Goal: Task Accomplishment & Management: Manage account settings

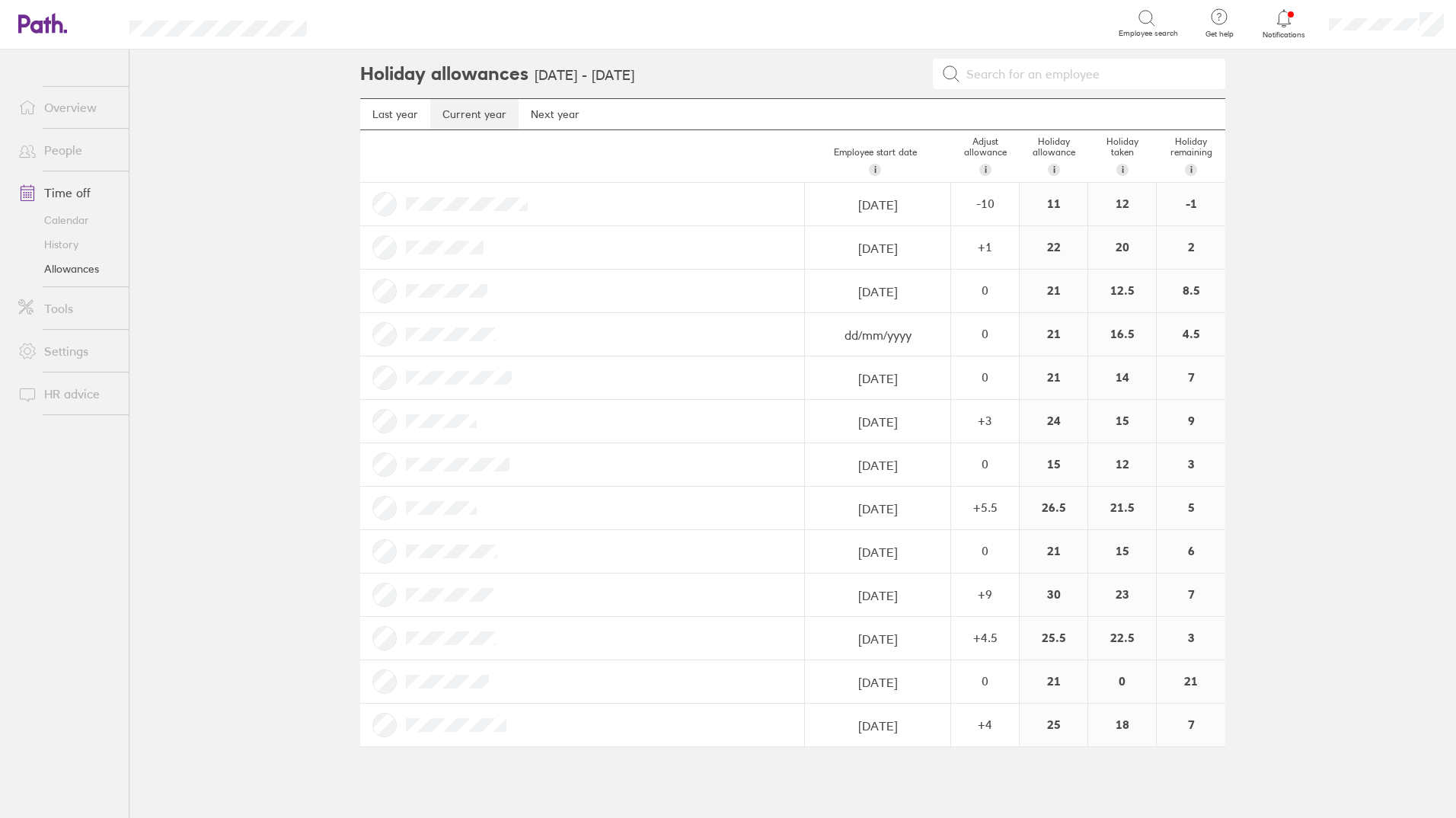
click at [478, 108] on link "Current year" at bounding box center [474, 114] width 88 height 31
click at [59, 221] on link "Calendar" at bounding box center [68, 220] width 123 height 24
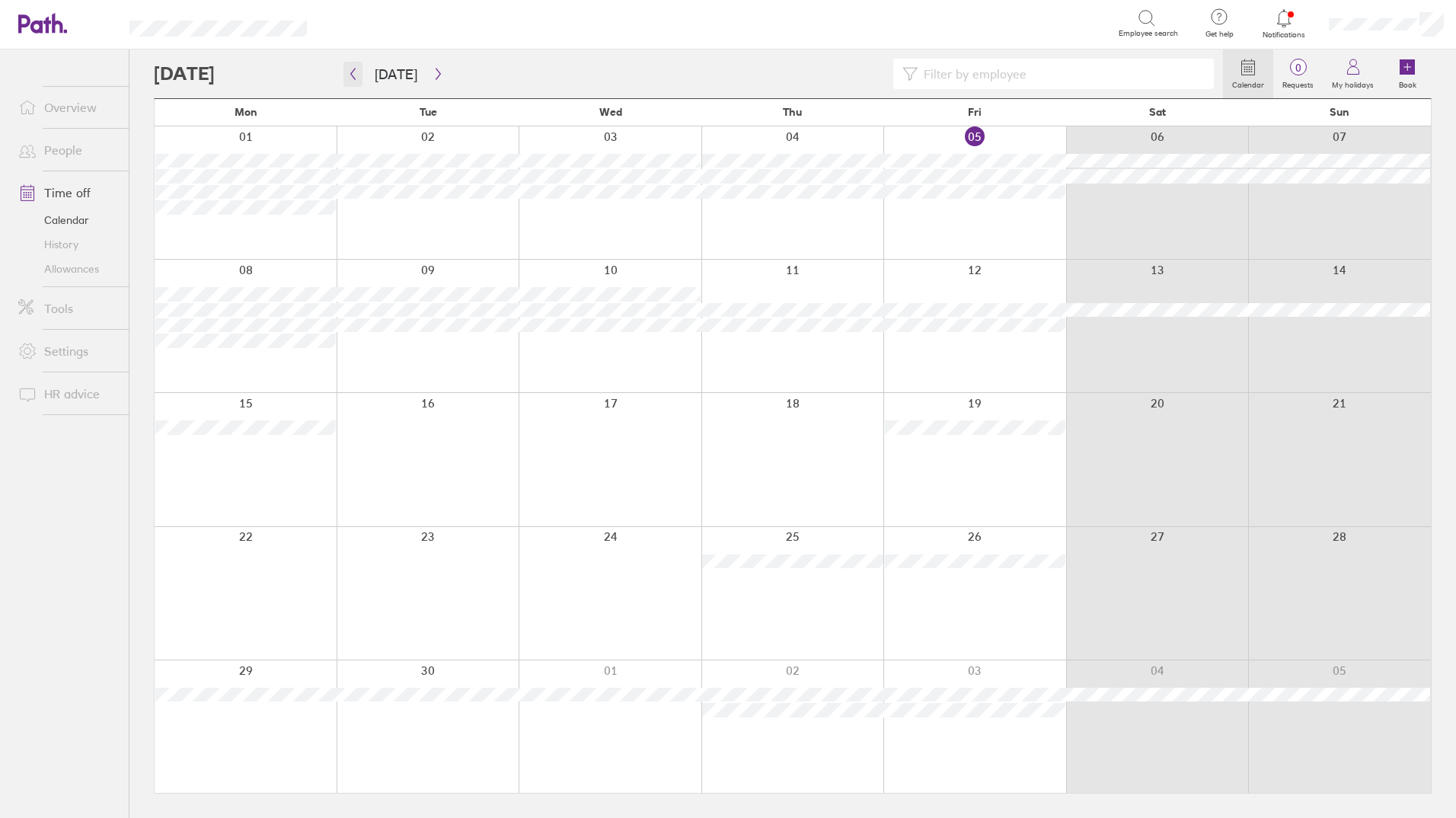
click at [357, 71] on icon "button" at bounding box center [353, 74] width 12 height 13
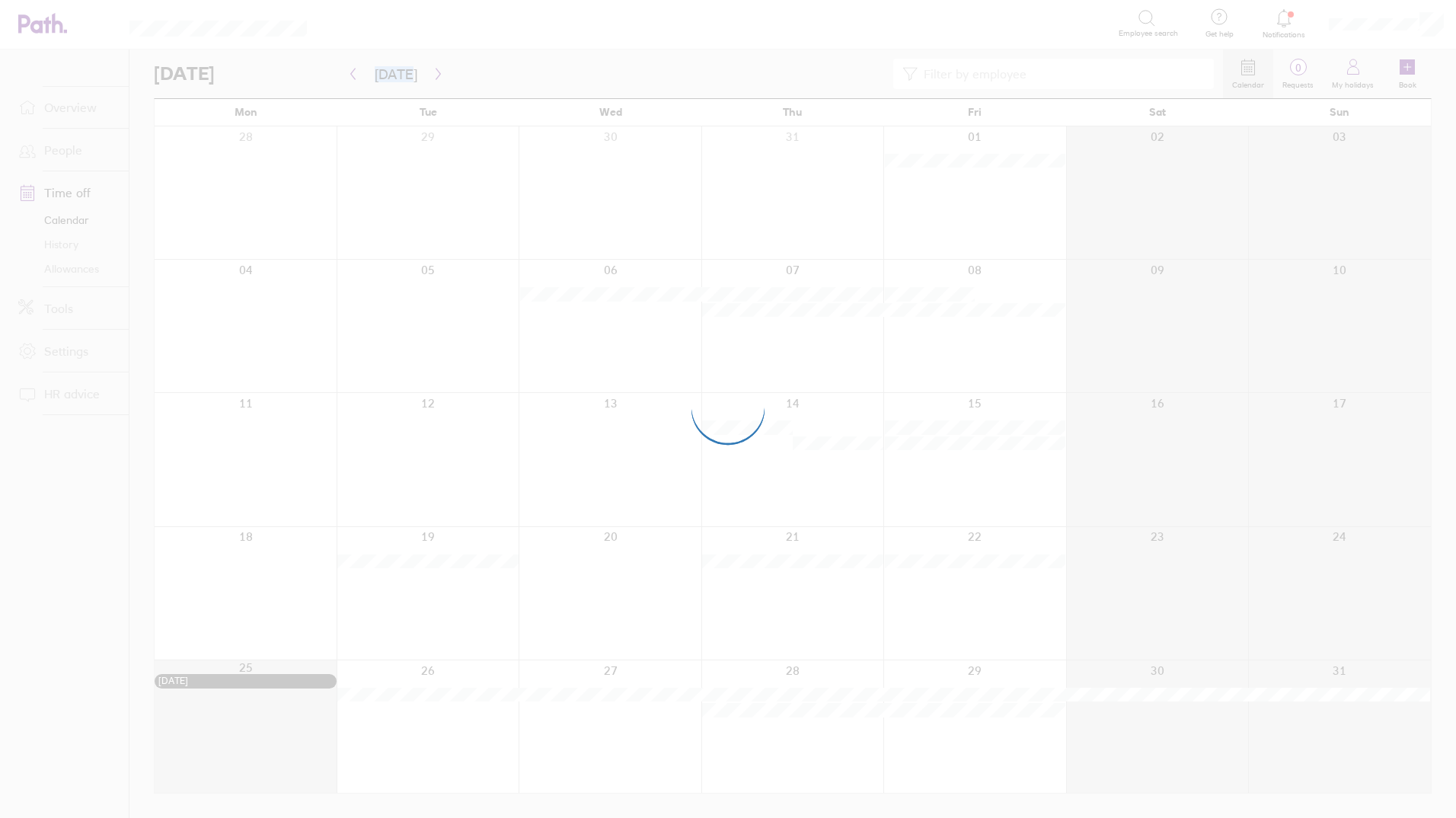
click at [360, 72] on div at bounding box center [728, 409] width 1456 height 818
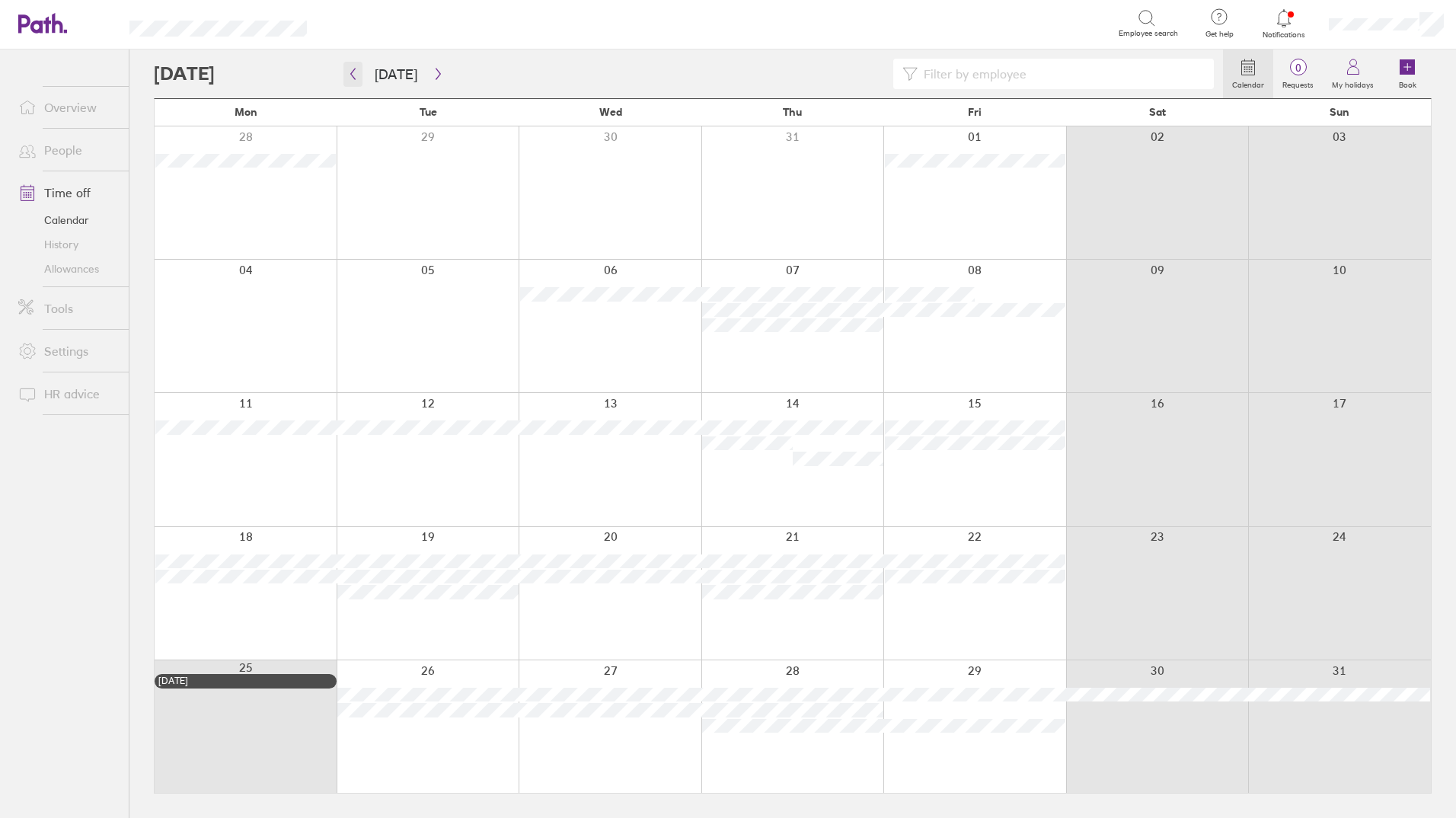
click at [354, 64] on button "button" at bounding box center [353, 75] width 19 height 25
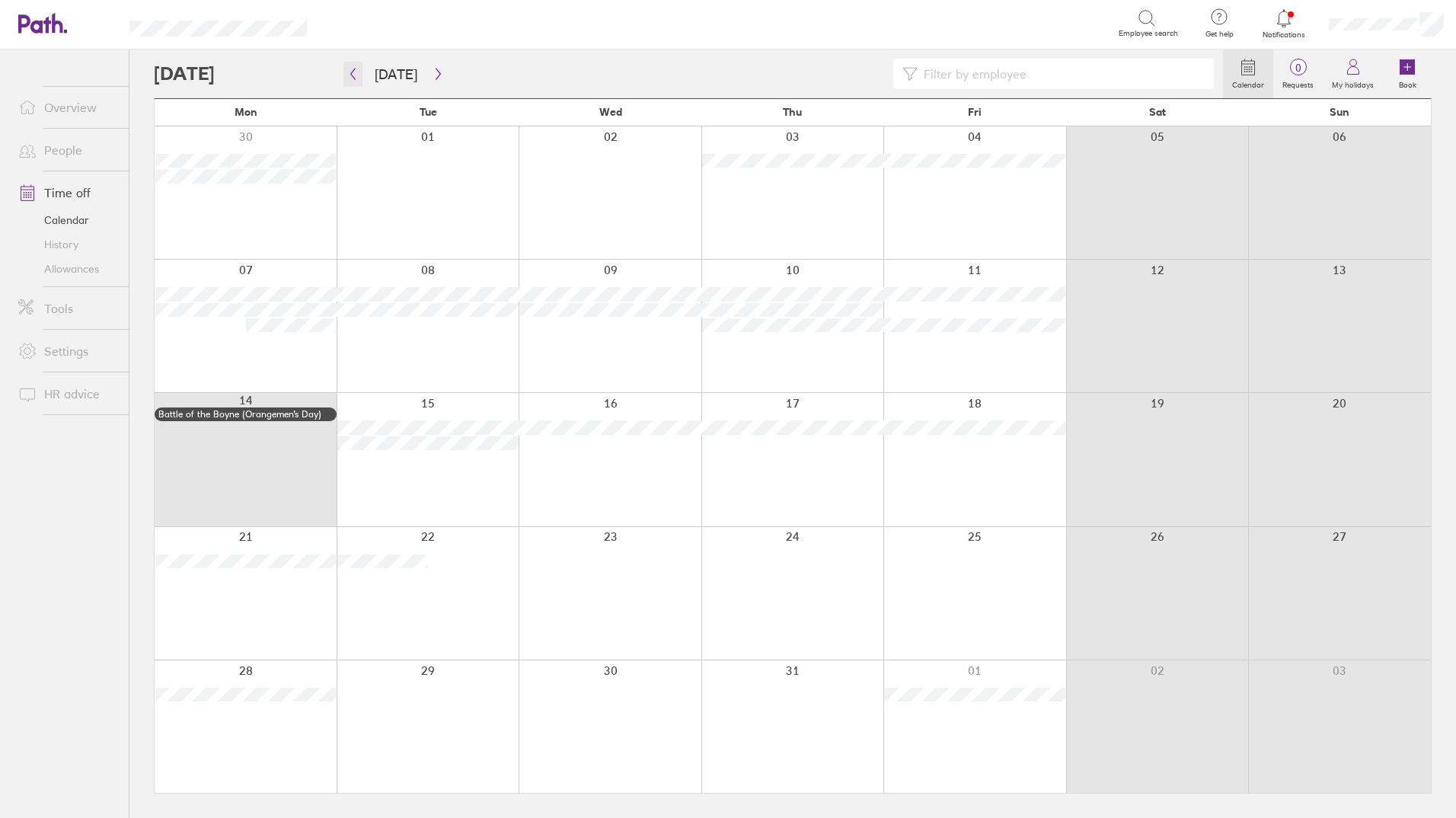
click at [353, 74] on icon "button" at bounding box center [353, 74] width 12 height 13
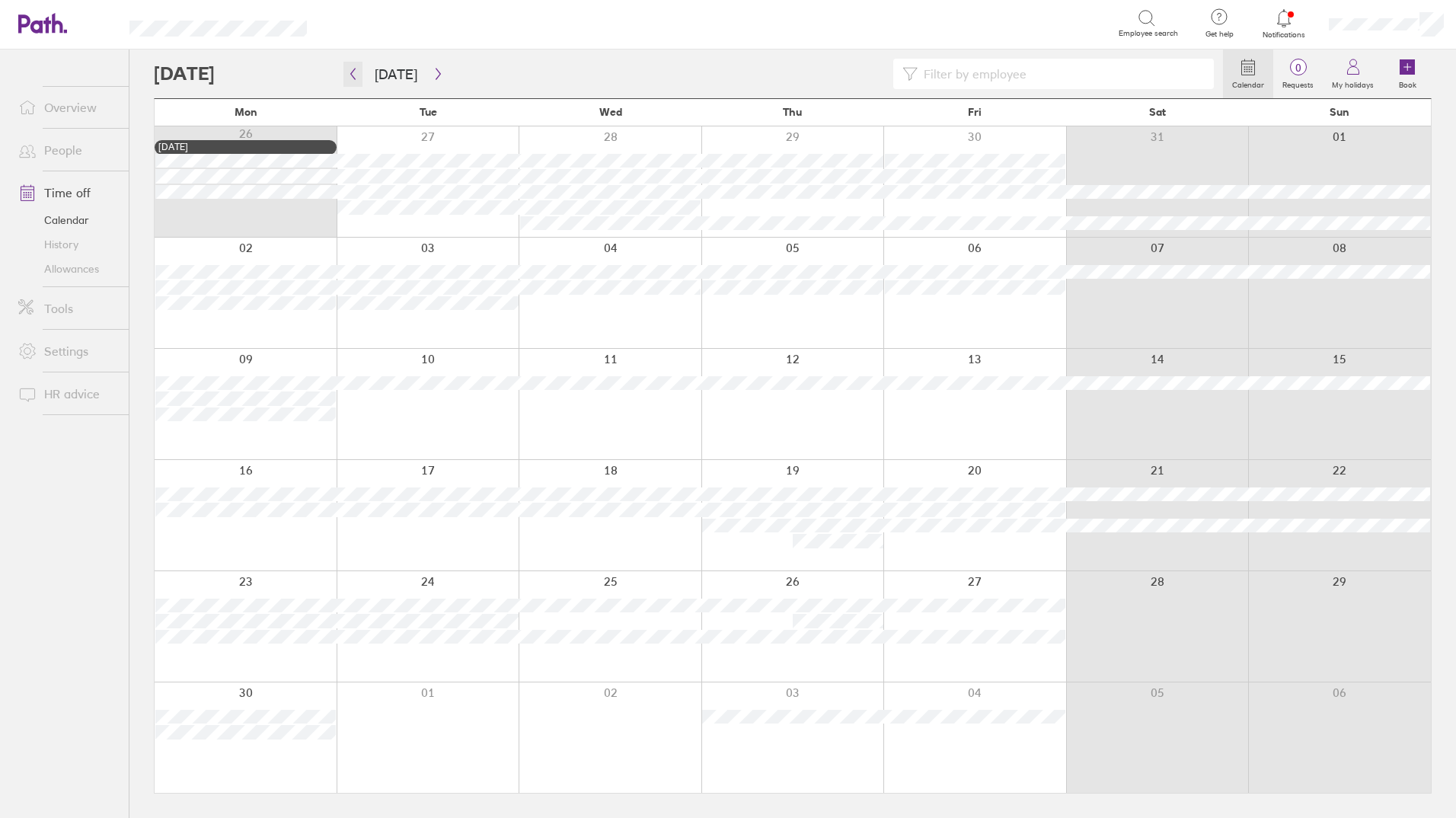
click at [353, 74] on icon "button" at bounding box center [353, 74] width 12 height 13
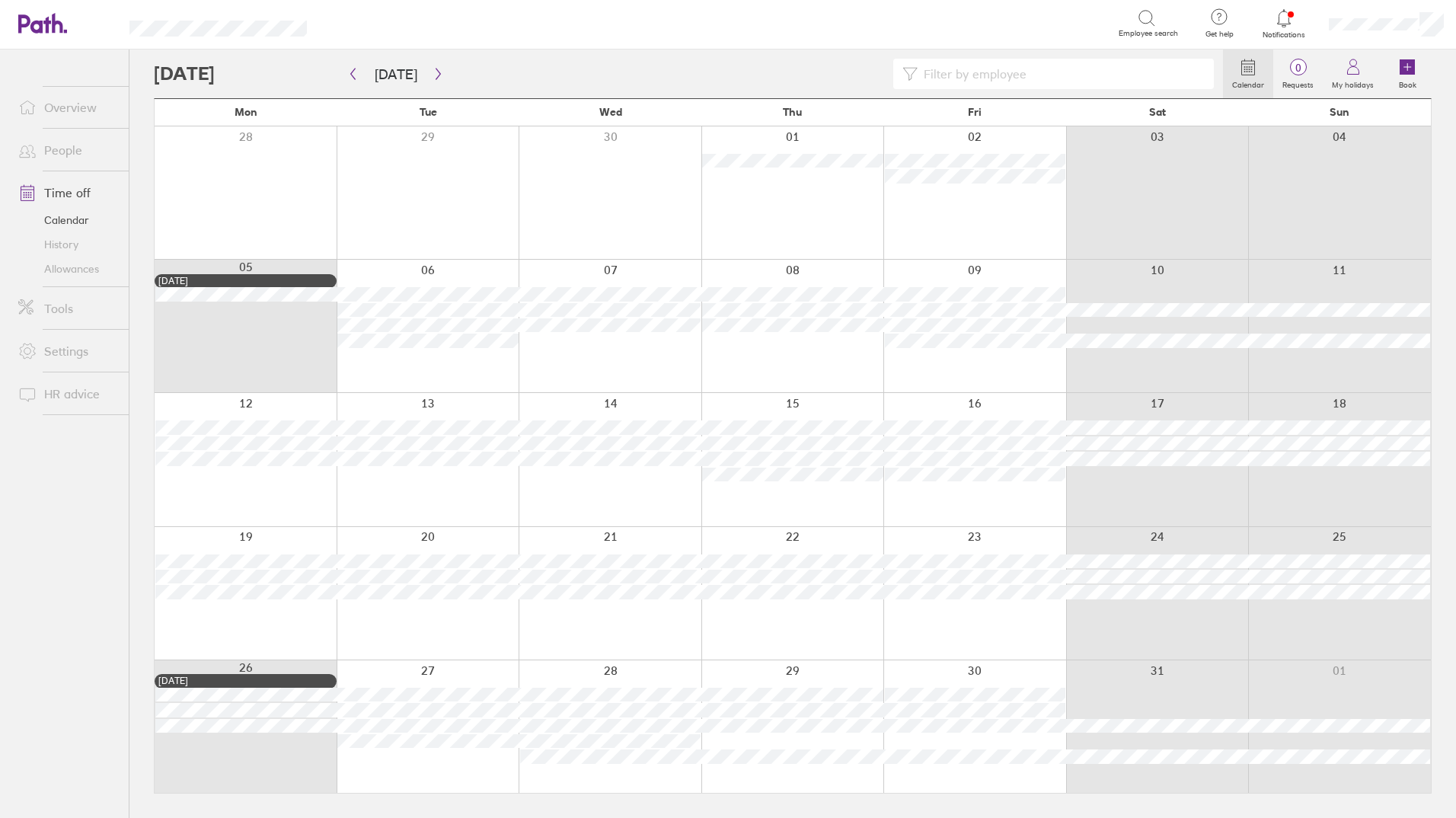
click at [77, 270] on link "Allowances" at bounding box center [68, 269] width 123 height 24
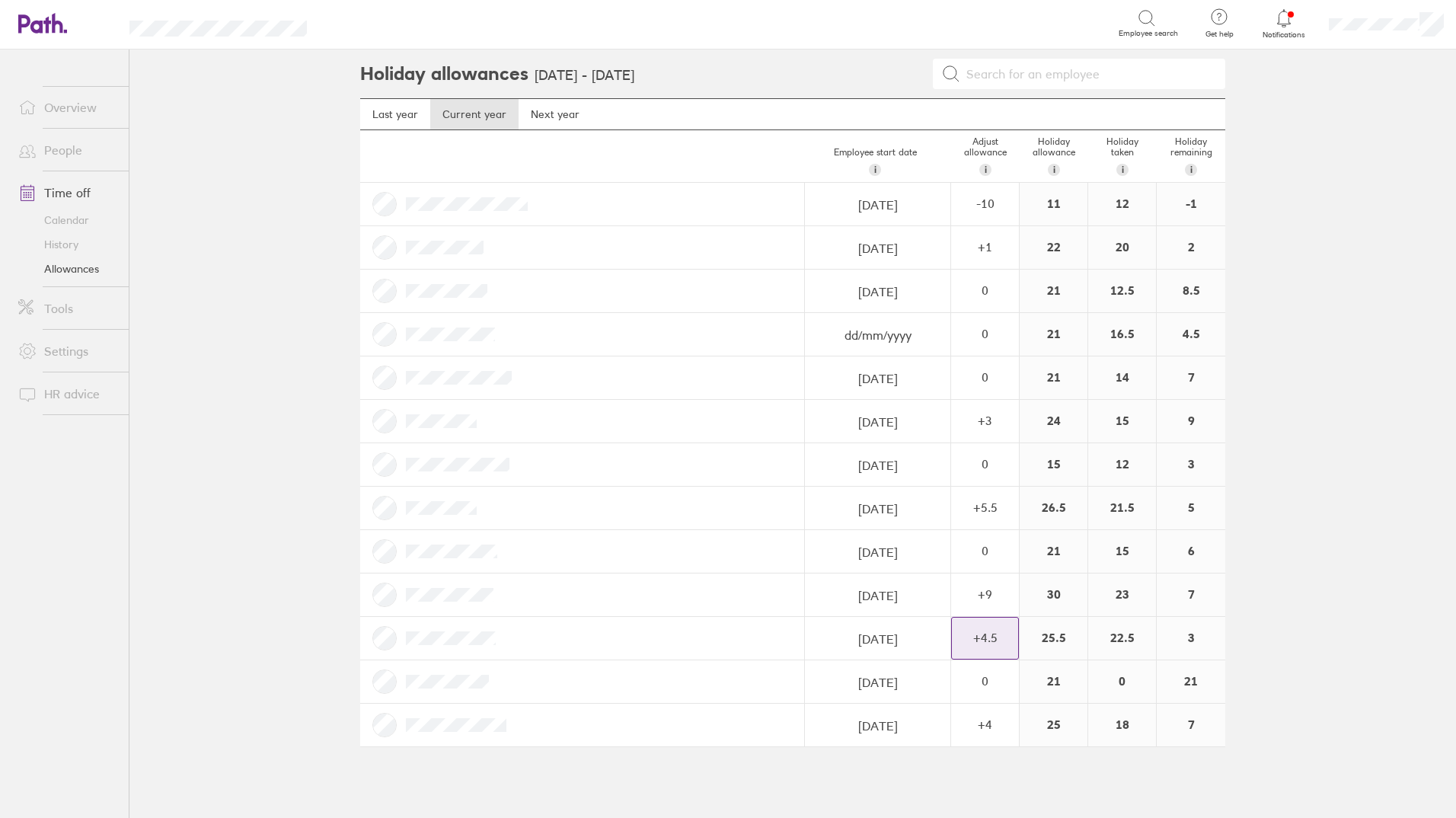
click at [980, 633] on div "+ 4.5" at bounding box center [985, 637] width 66 height 13
click at [1000, 626] on div "+" at bounding box center [1006, 631] width 13 height 13
click at [1000, 629] on div "+" at bounding box center [1006, 631] width 13 height 13
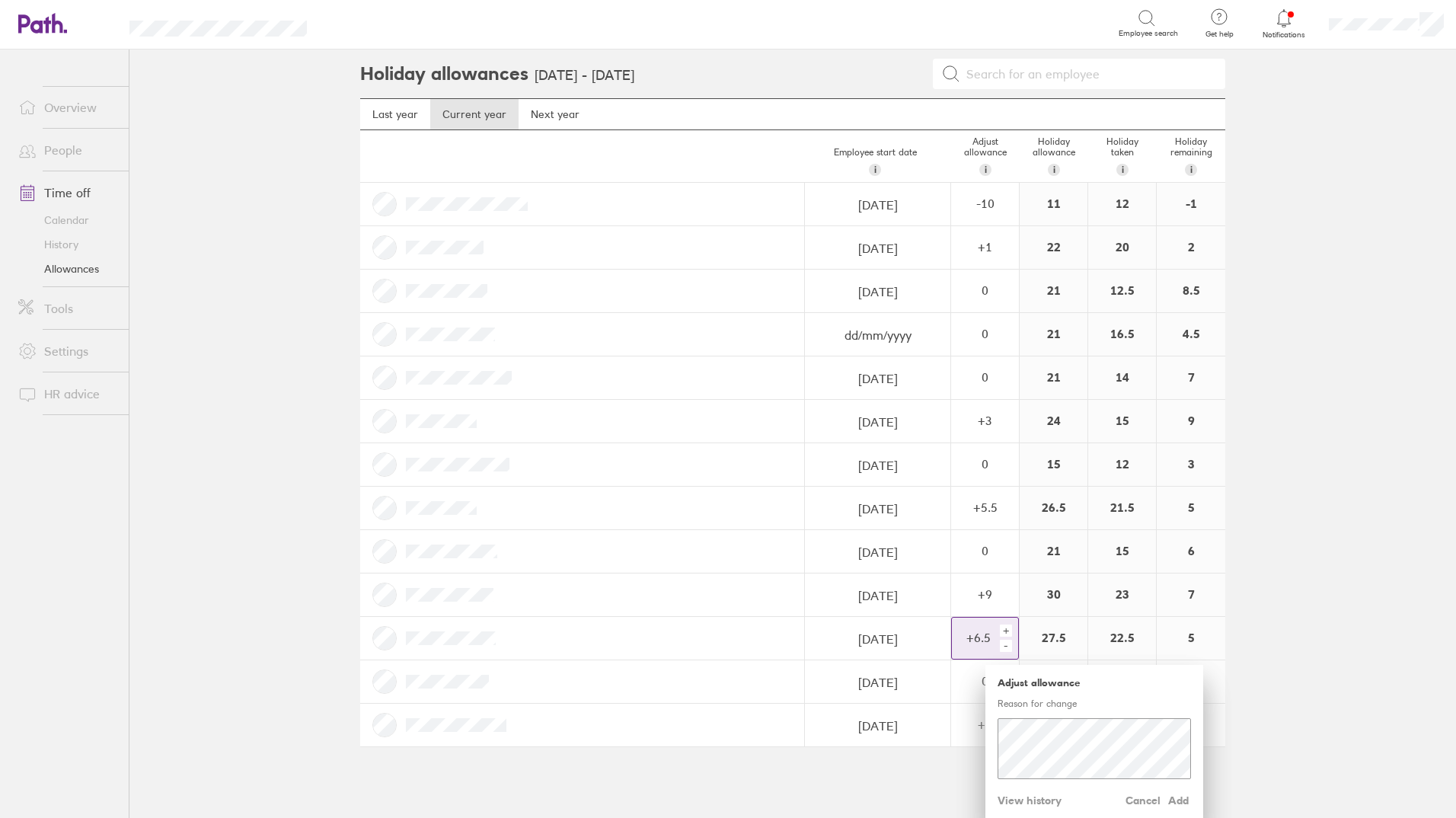
click at [1000, 629] on div "+" at bounding box center [1006, 631] width 13 height 13
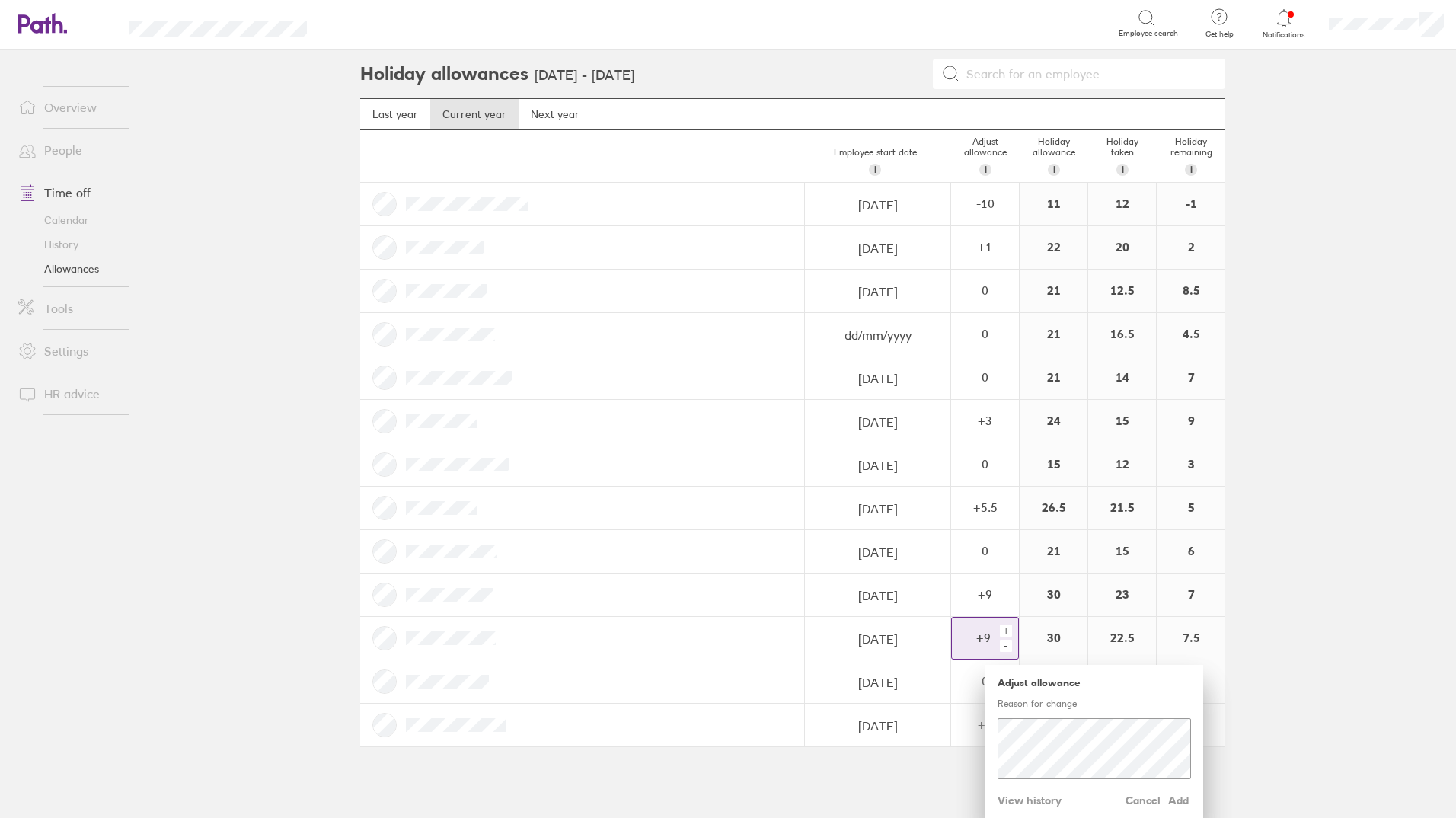
click at [1000, 629] on div "+" at bounding box center [1006, 631] width 13 height 13
click at [1176, 795] on span "Add" at bounding box center [1179, 801] width 24 height 24
click at [1174, 800] on span "Add" at bounding box center [1179, 801] width 24 height 24
click at [1174, 801] on span "Add" at bounding box center [1179, 801] width 24 height 24
click at [1001, 632] on div "+" at bounding box center [1006, 631] width 13 height 13
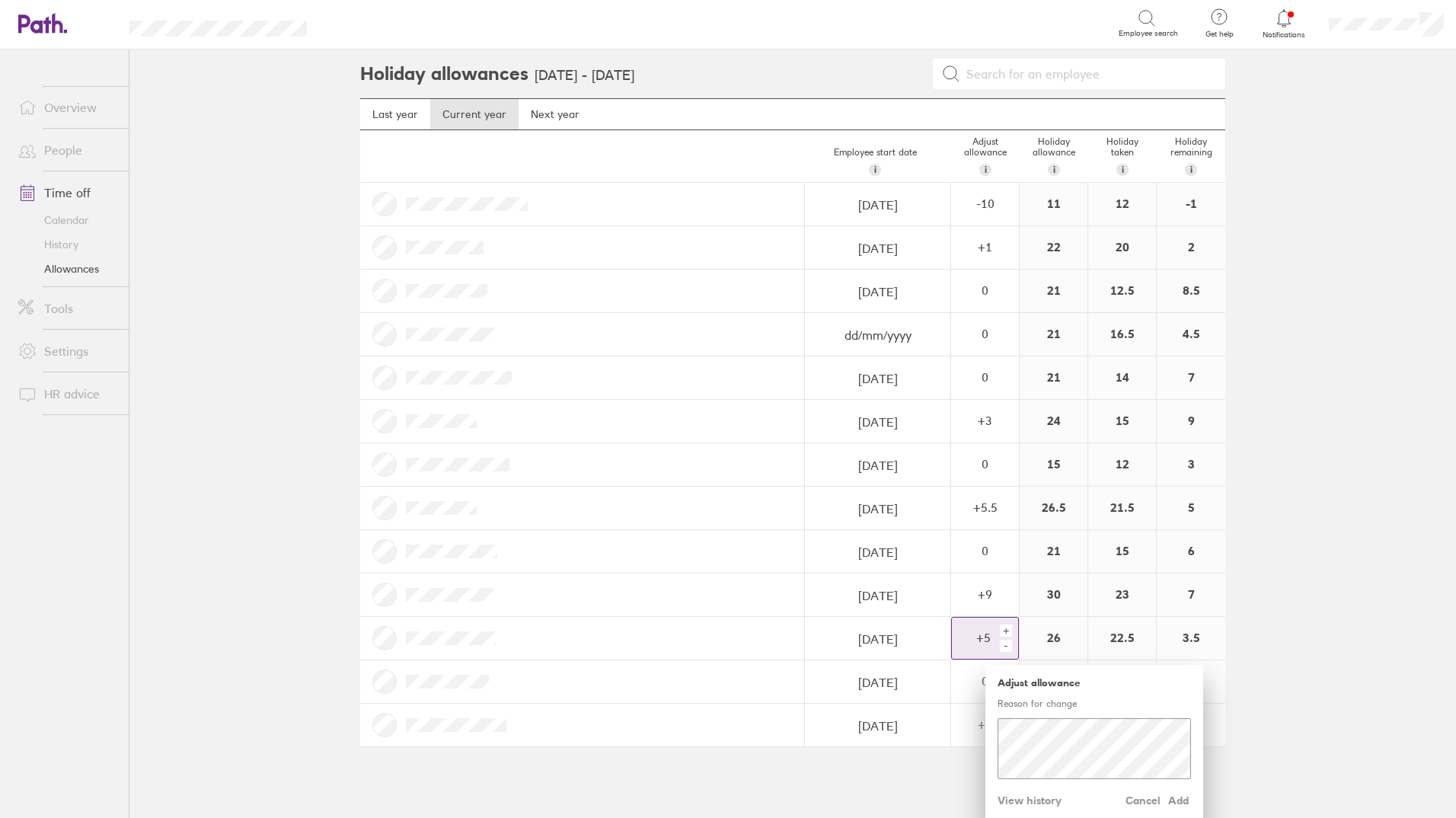
click at [1001, 632] on div "+" at bounding box center [1006, 631] width 13 height 13
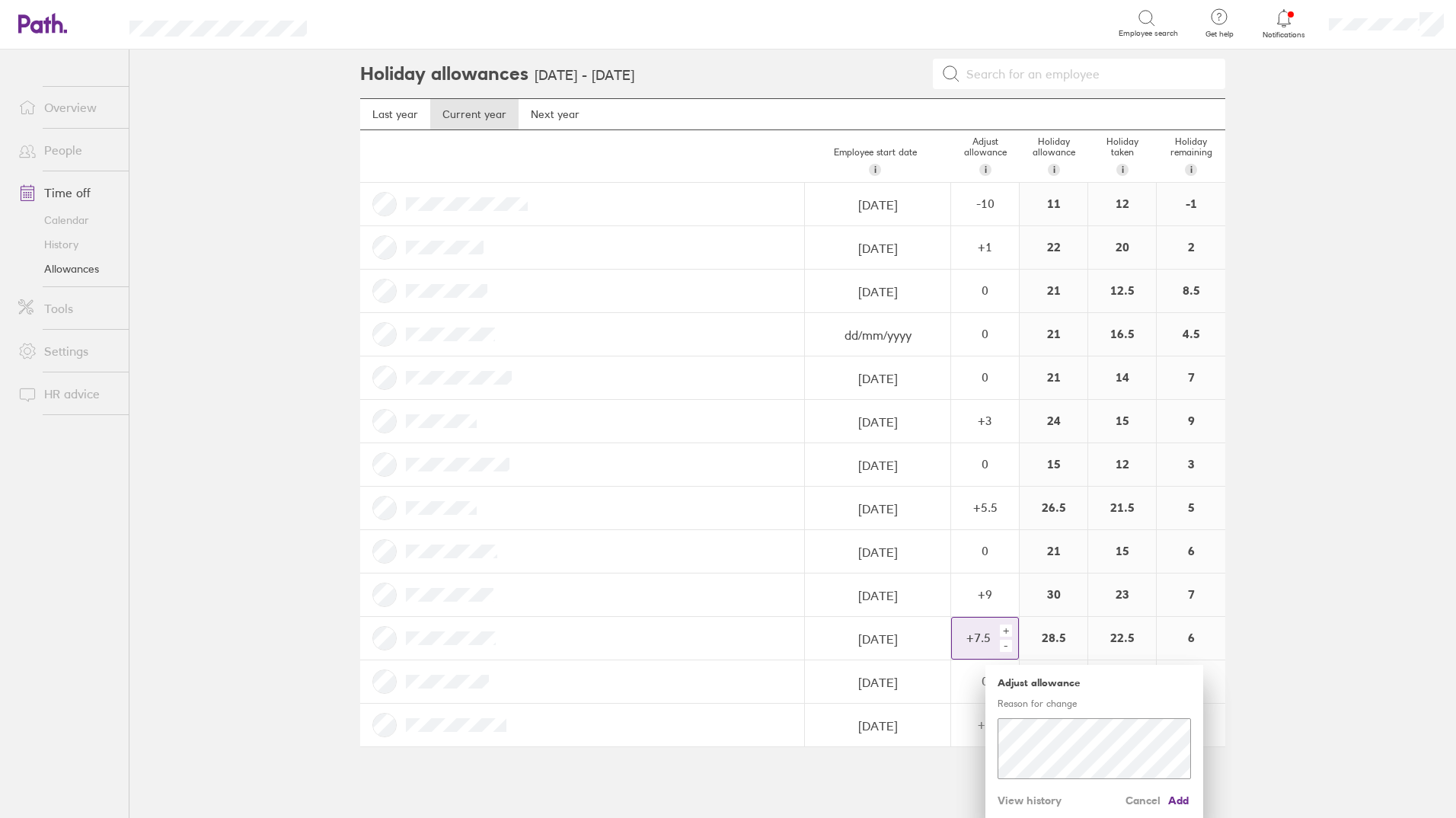
click at [1001, 632] on div "+" at bounding box center [1006, 631] width 13 height 13
click at [1002, 631] on div "+" at bounding box center [1006, 631] width 13 height 13
click at [1179, 799] on span "Add" at bounding box center [1179, 801] width 24 height 24
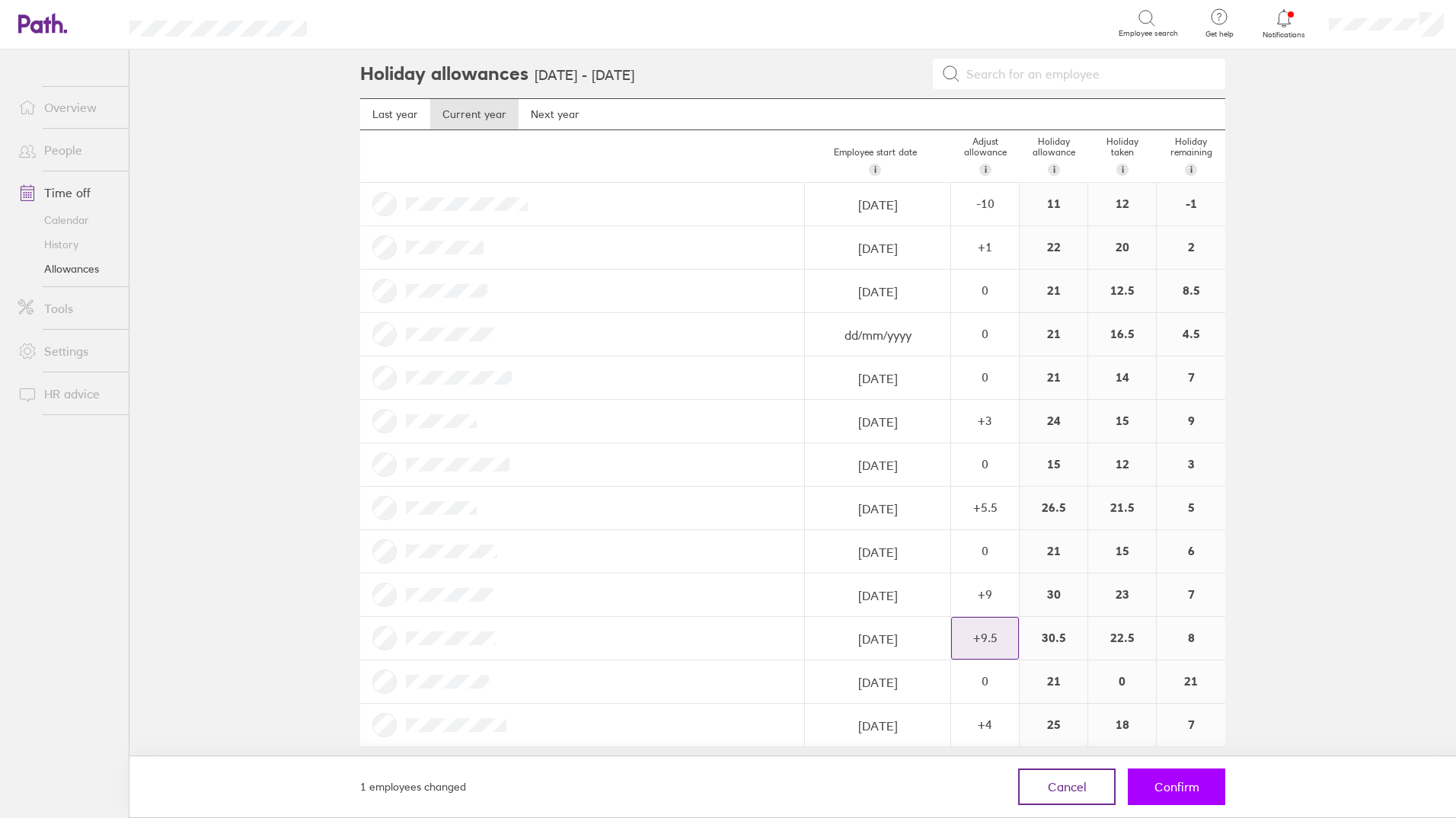
click at [1178, 793] on span "Confirm" at bounding box center [1176, 787] width 45 height 13
click at [1174, 786] on span "Confirm" at bounding box center [1176, 787] width 45 height 13
